Goal: Task Accomplishment & Management: Use online tool/utility

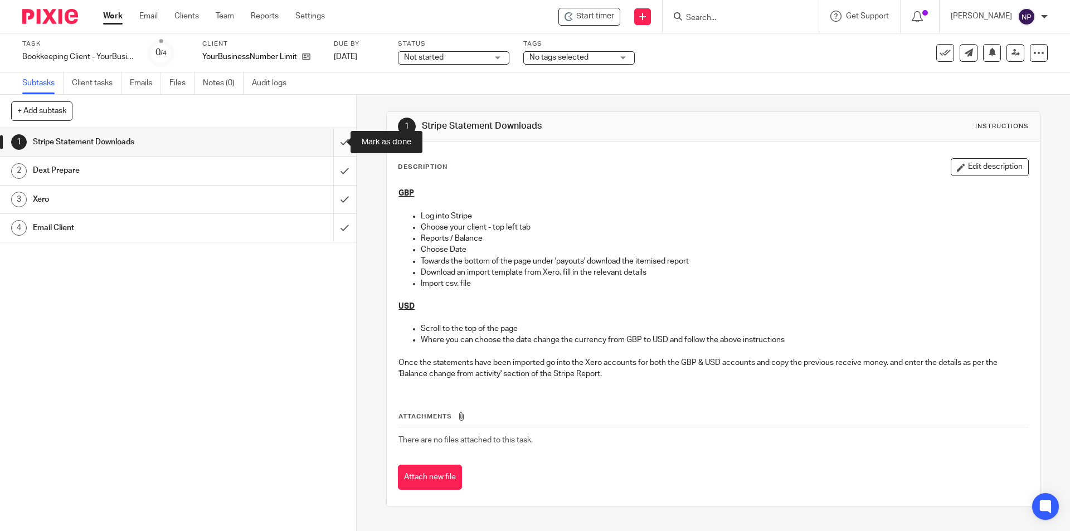
click at [338, 145] on input "submit" at bounding box center [178, 142] width 356 height 28
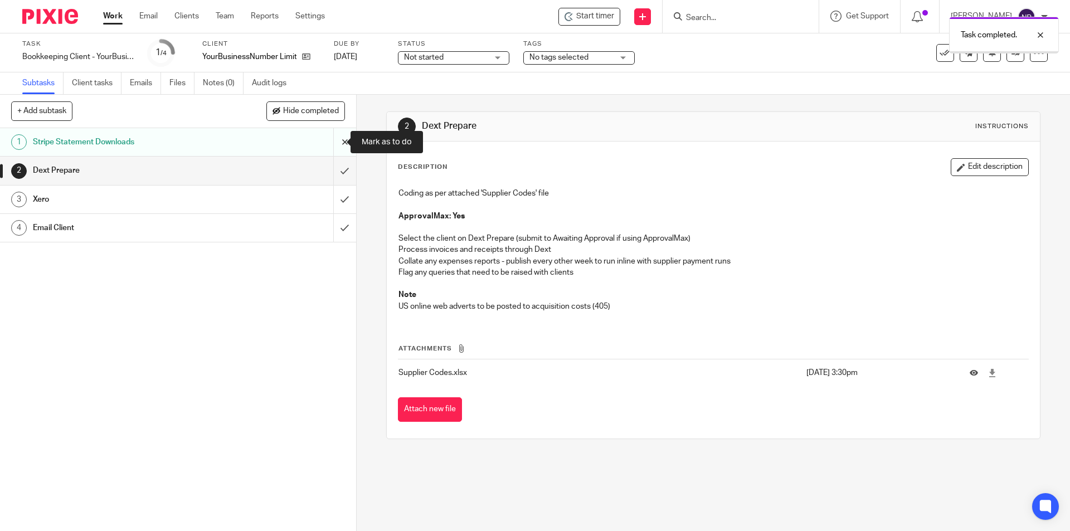
click at [332, 140] on input "submit" at bounding box center [178, 142] width 356 height 28
click at [333, 166] on input "submit" at bounding box center [178, 171] width 356 height 28
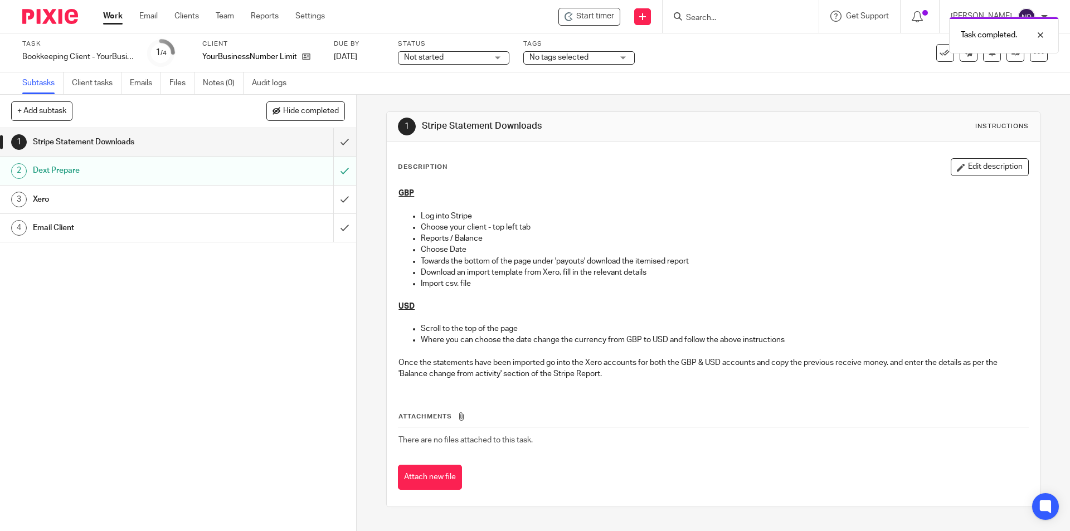
click at [441, 45] on label "Status" at bounding box center [453, 44] width 111 height 9
click at [447, 58] on span "Not started" at bounding box center [446, 58] width 84 height 12
click at [447, 100] on li "In progress" at bounding box center [453, 98] width 110 height 23
click at [711, 23] on div "Task completed." at bounding box center [797, 32] width 524 height 42
click at [714, 16] on div "Task completed." at bounding box center [797, 32] width 524 height 42
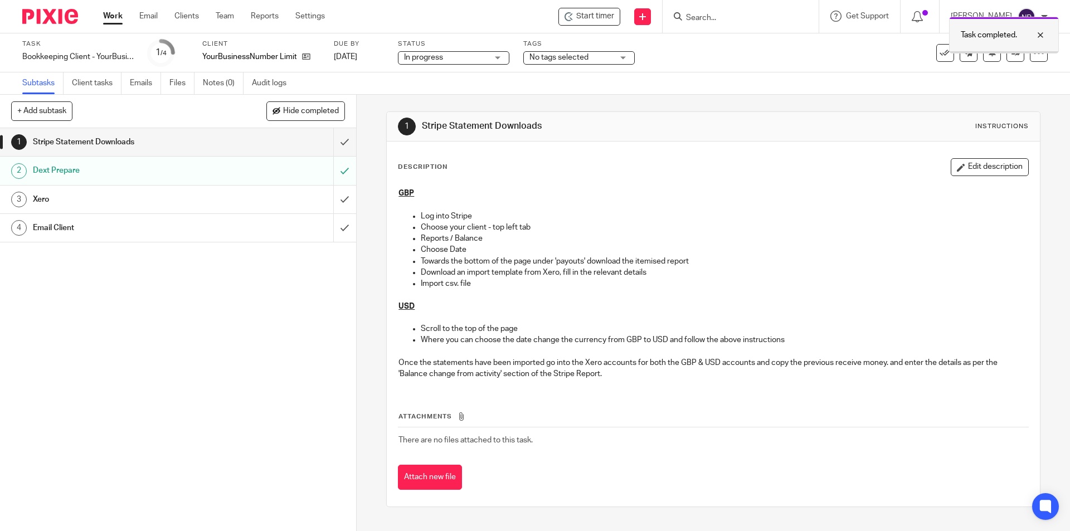
click at [1040, 34] on div at bounding box center [1032, 34] width 30 height 13
click at [725, 18] on input "Search" at bounding box center [735, 18] width 100 height 10
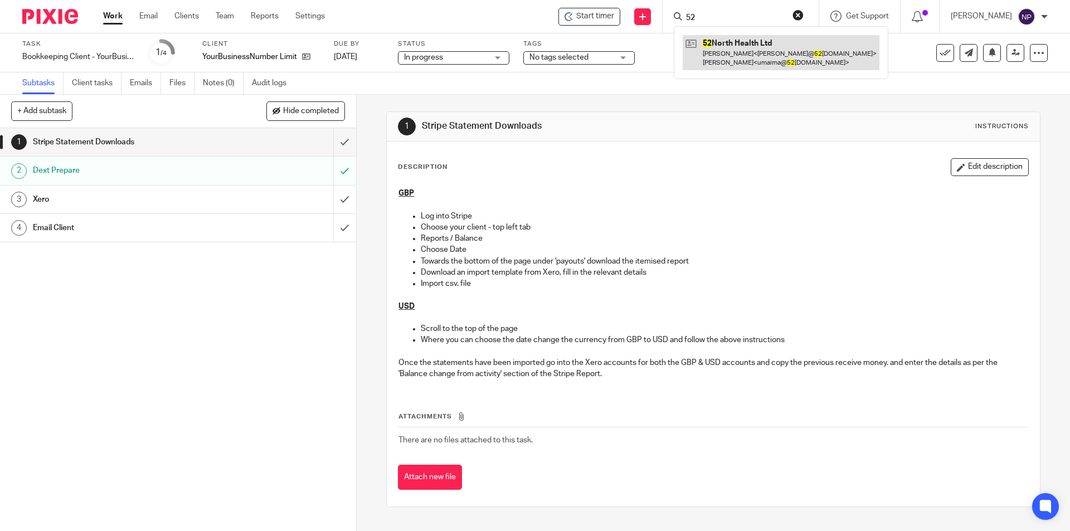
type input "52"
click at [762, 46] on link at bounding box center [780, 52] width 197 height 35
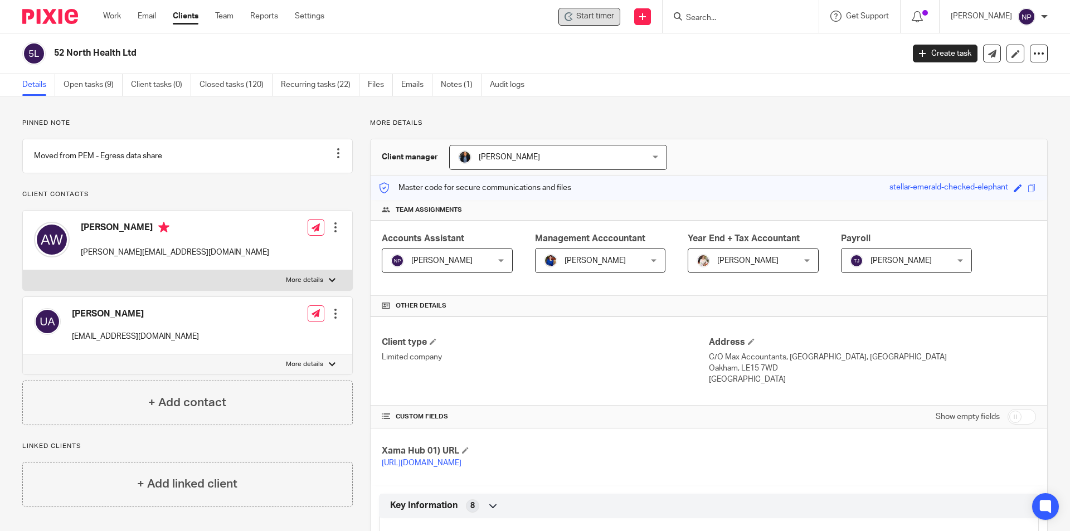
click at [601, 17] on span "Start timer" at bounding box center [595, 17] width 38 height 12
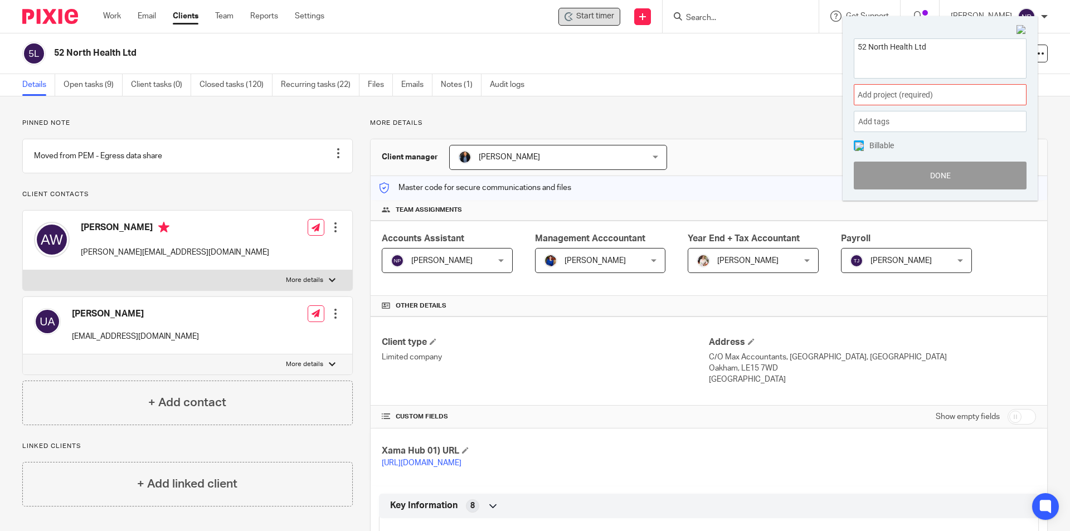
click at [877, 94] on span "Add project (required) :" at bounding box center [927, 95] width 140 height 12
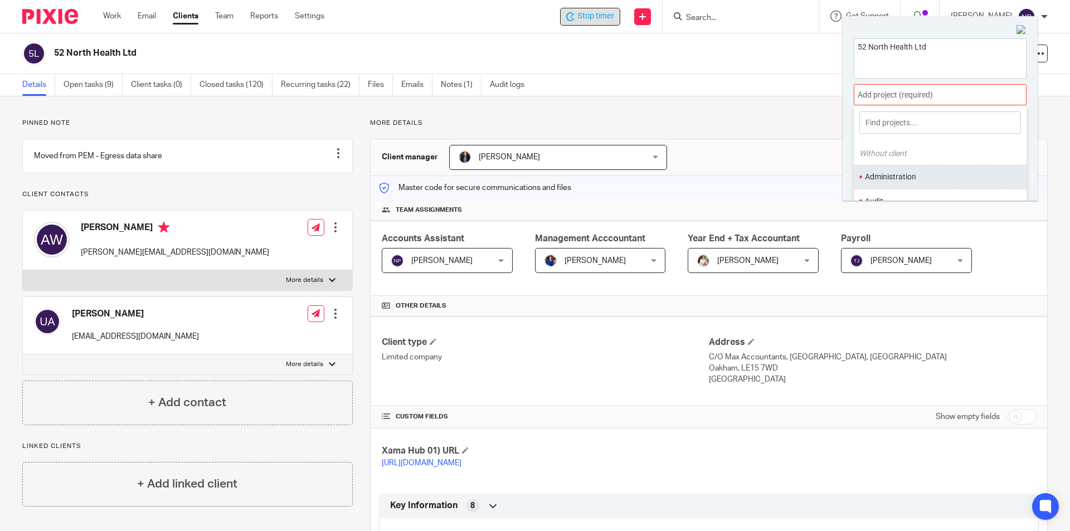
scroll to position [56, 0]
click at [897, 165] on li "Bookkeeping" at bounding box center [937, 170] width 145 height 12
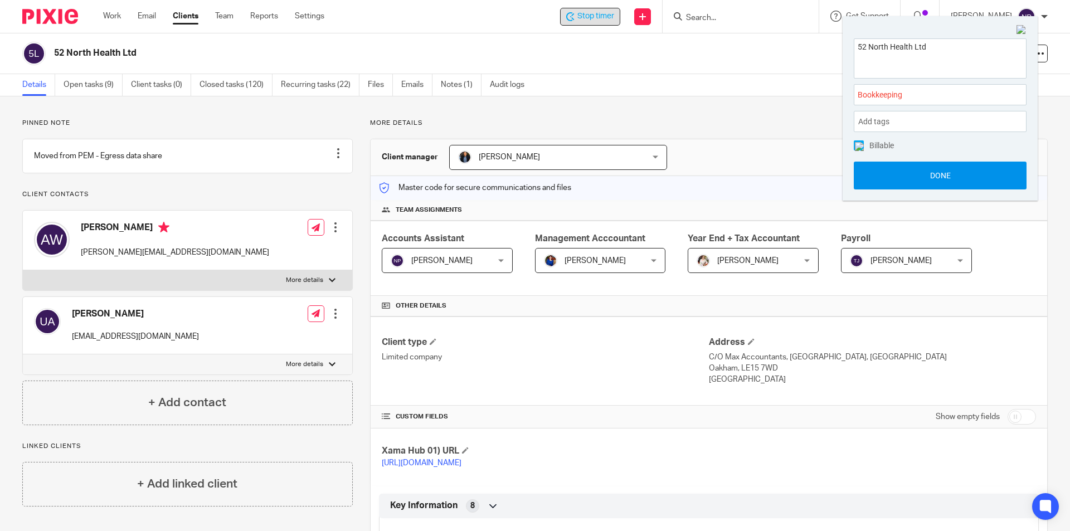
click at [909, 183] on button "Done" at bounding box center [939, 176] width 173 height 28
